Goal: Information Seeking & Learning: Learn about a topic

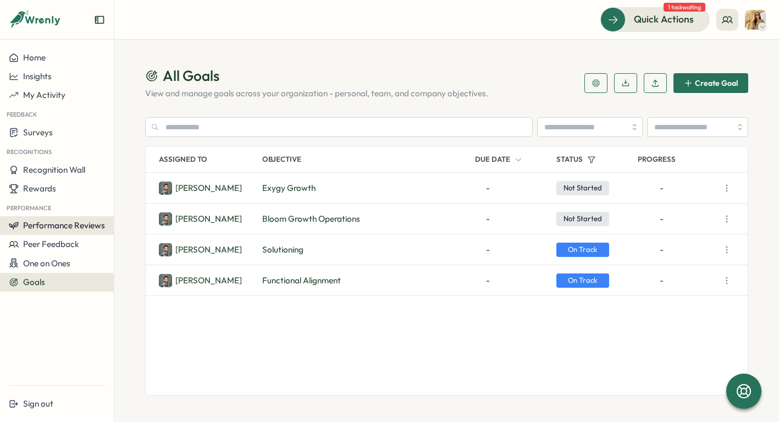
click at [74, 230] on span "Performance Reviews" at bounding box center [64, 225] width 82 height 10
click at [119, 235] on div "Insights" at bounding box center [132, 236] width 31 height 12
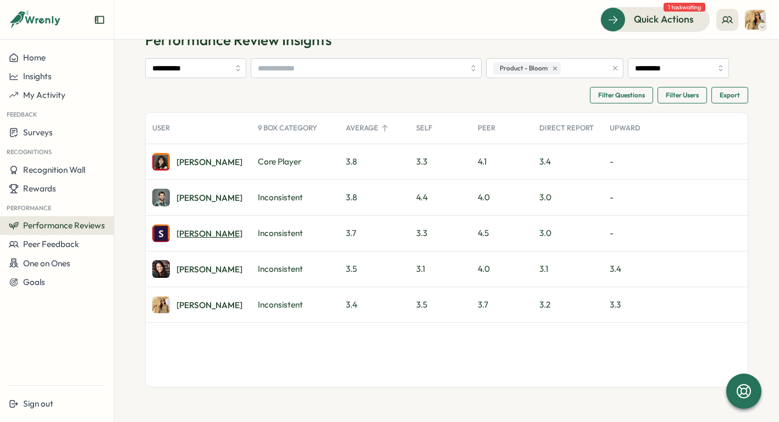
scroll to position [35, 0]
click at [195, 310] on div "[PERSON_NAME]" at bounding box center [209, 306] width 66 height 8
click at [196, 239] on div "[PERSON_NAME]" at bounding box center [209, 234] width 66 height 8
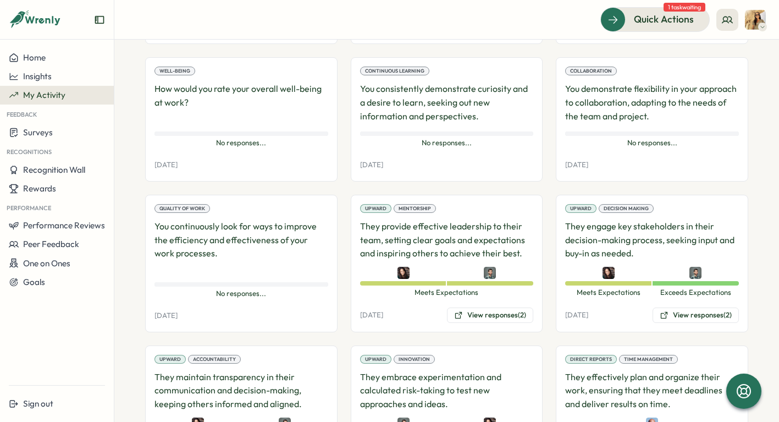
scroll to position [401, 0]
click at [476, 316] on button "View responses (2)" at bounding box center [490, 314] width 86 height 15
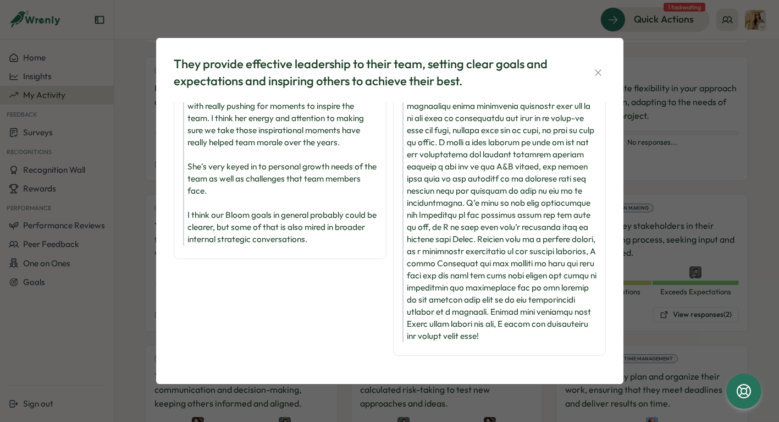
scroll to position [68, 0]
click at [600, 70] on icon "button" at bounding box center [598, 72] width 6 height 6
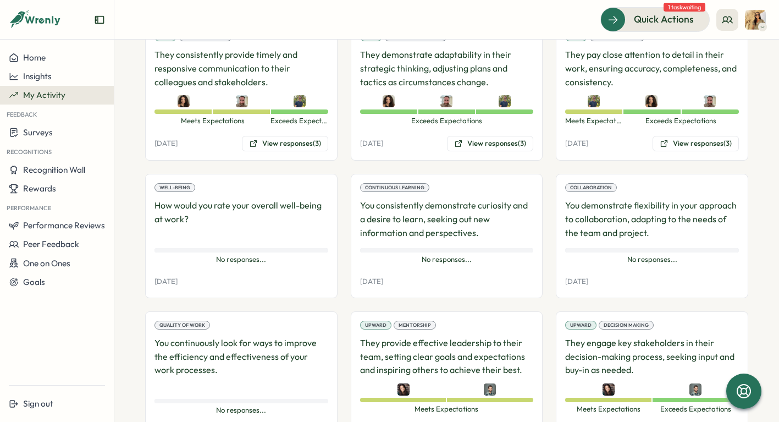
scroll to position [0, 0]
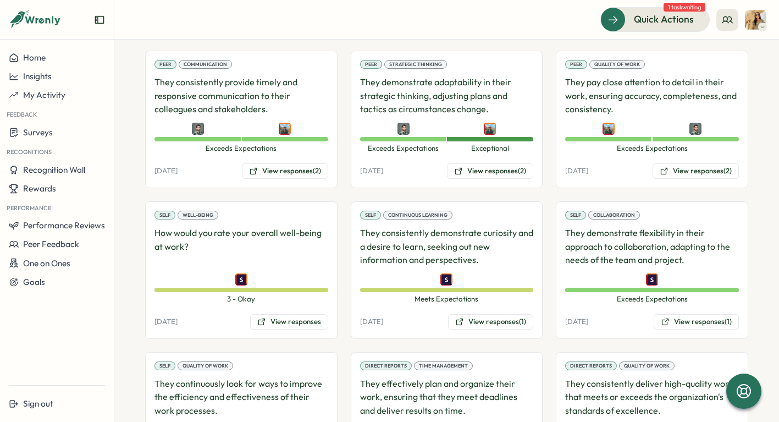
scroll to position [697, 0]
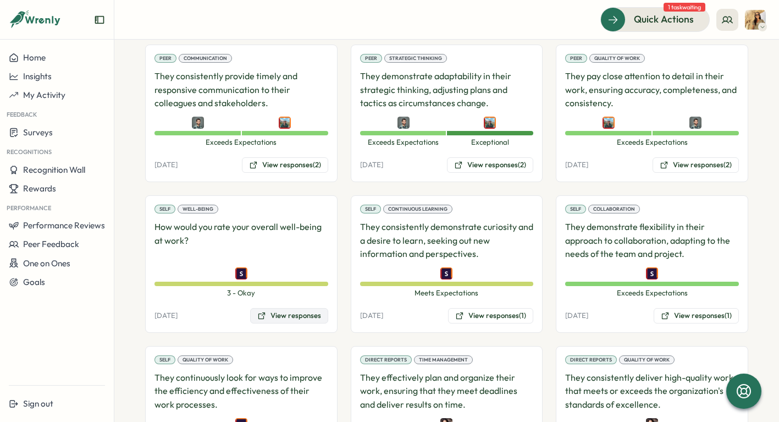
click at [279, 323] on button "View responses" at bounding box center [289, 315] width 78 height 15
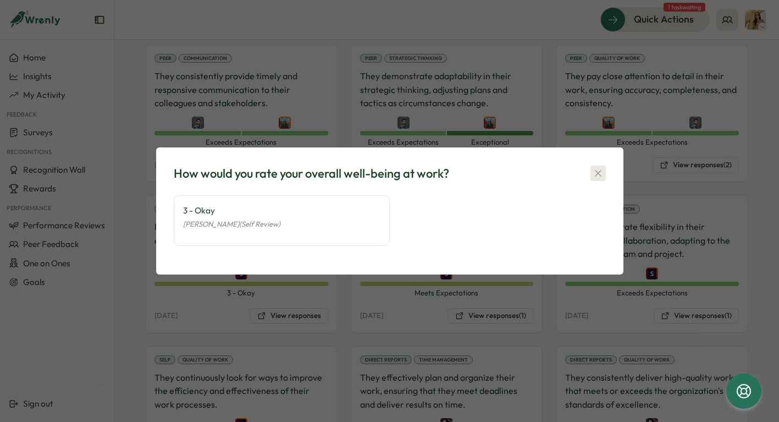
click at [598, 175] on icon "button" at bounding box center [597, 173] width 11 height 11
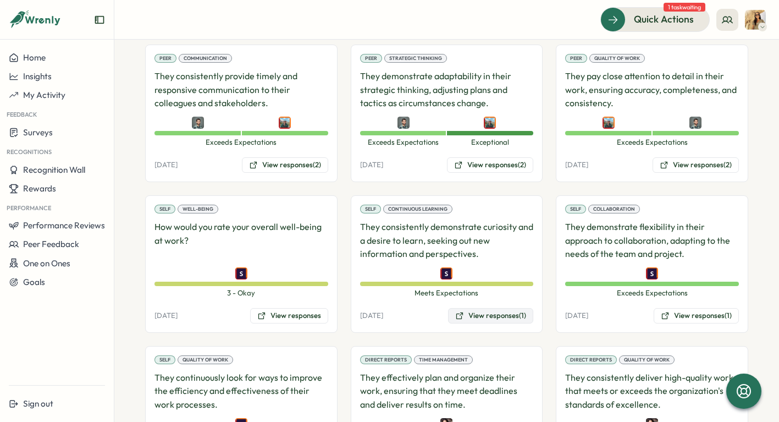
click at [479, 323] on button "View responses (1)" at bounding box center [490, 315] width 85 height 15
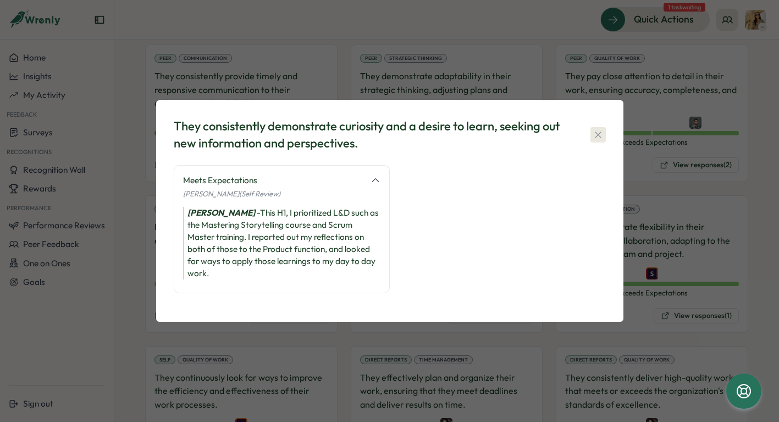
click at [599, 134] on icon "button" at bounding box center [597, 134] width 11 height 11
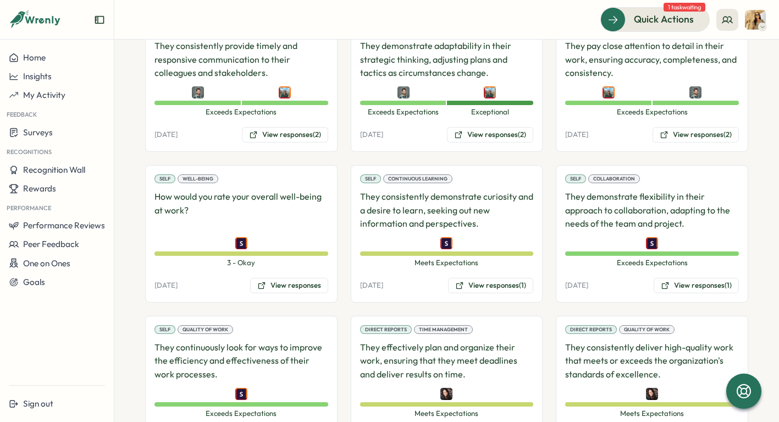
scroll to position [728, 0]
click at [677, 292] on button "View responses (1)" at bounding box center [695, 284] width 85 height 15
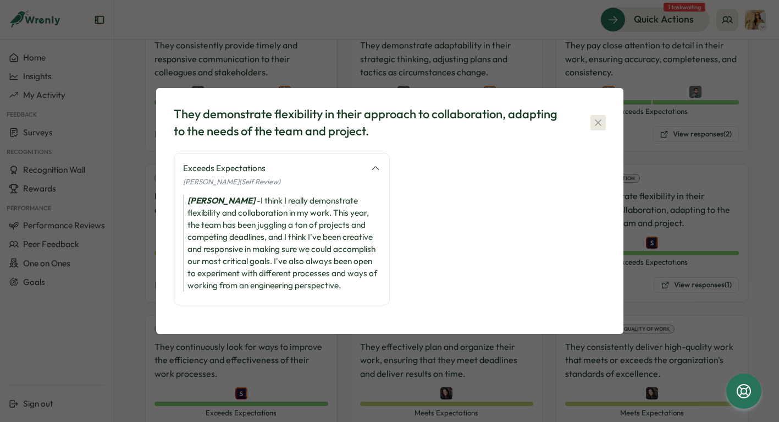
click at [597, 123] on icon "button" at bounding box center [598, 122] width 6 height 6
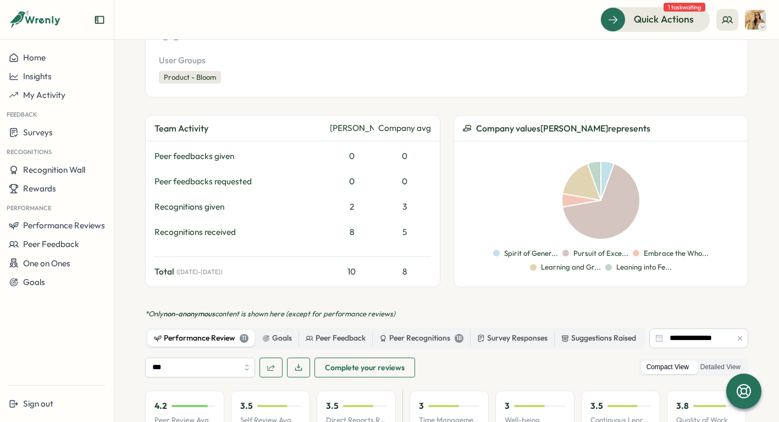
scroll to position [0, 0]
